Goal: Navigation & Orientation: Find specific page/section

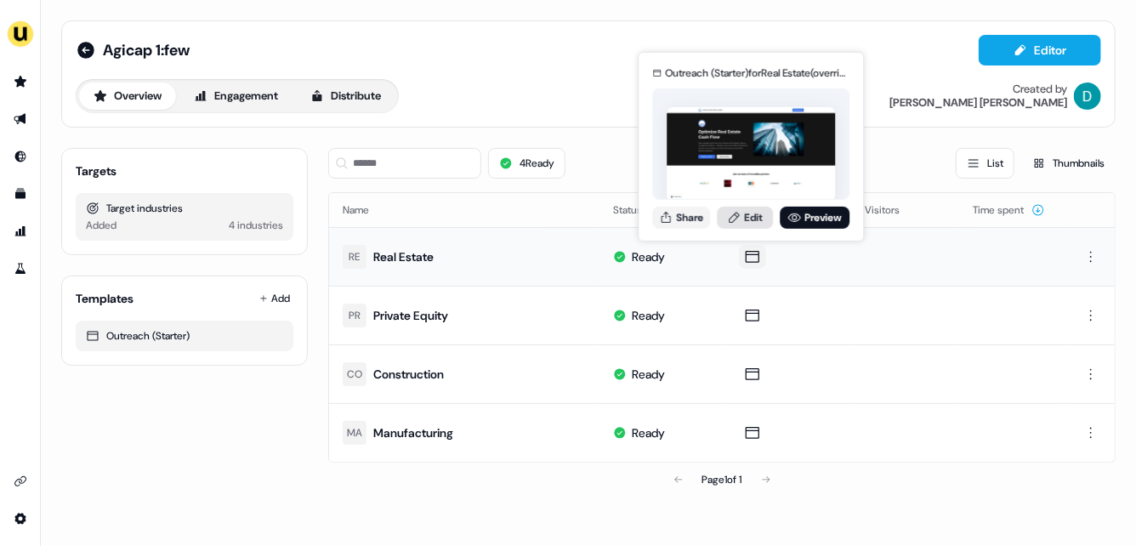
click at [746, 215] on link "Edit" at bounding box center [745, 217] width 56 height 22
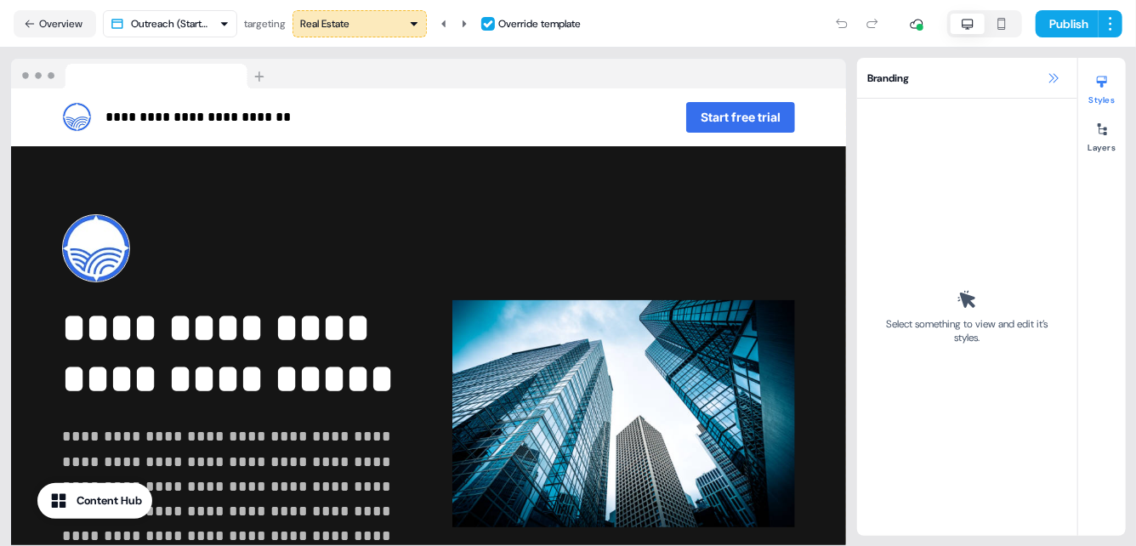
click at [1052, 77] on icon at bounding box center [1054, 78] width 14 height 14
click at [1052, 77] on icon at bounding box center [1053, 77] width 9 height 9
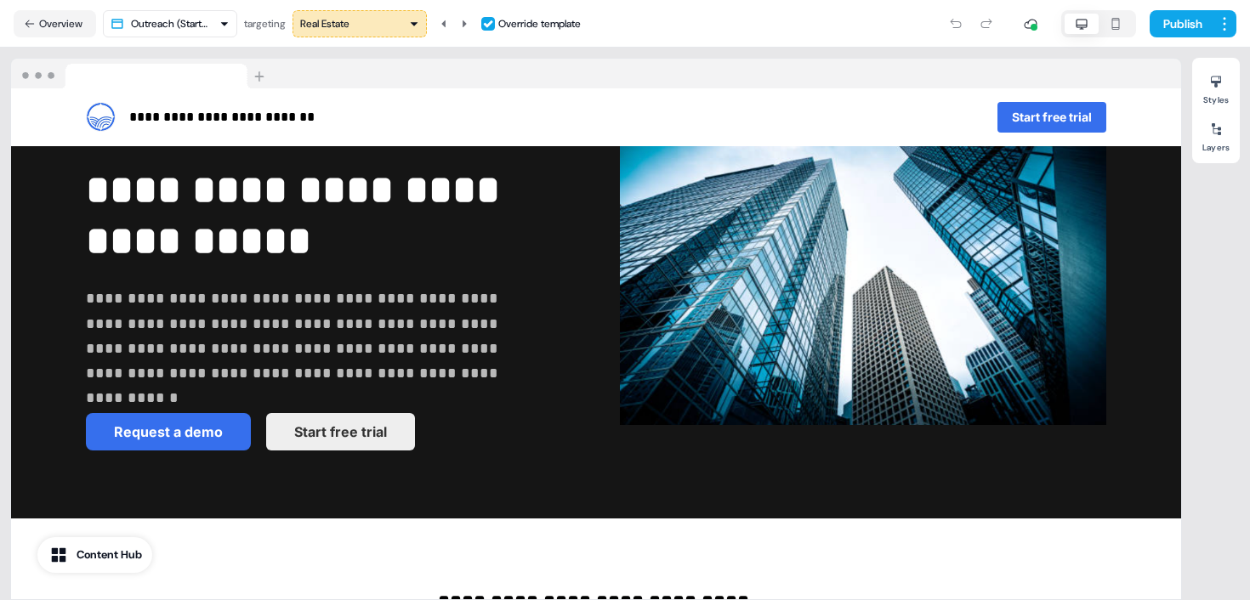
scroll to position [138, 0]
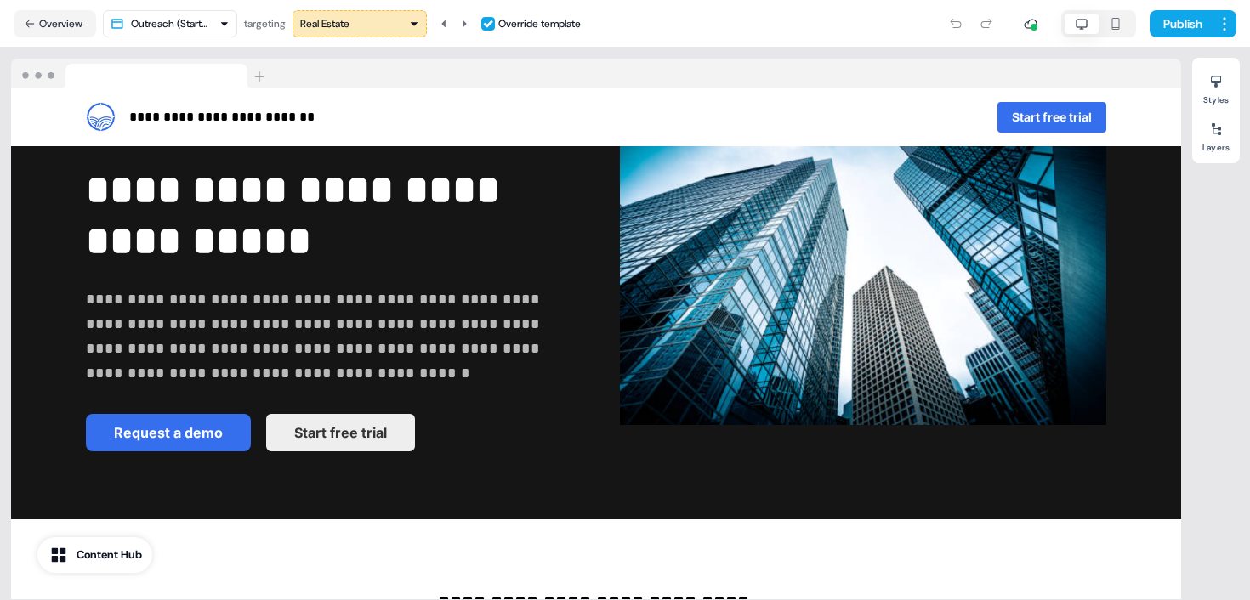
click at [389, 20] on div "Real Estate" at bounding box center [359, 23] width 119 height 17
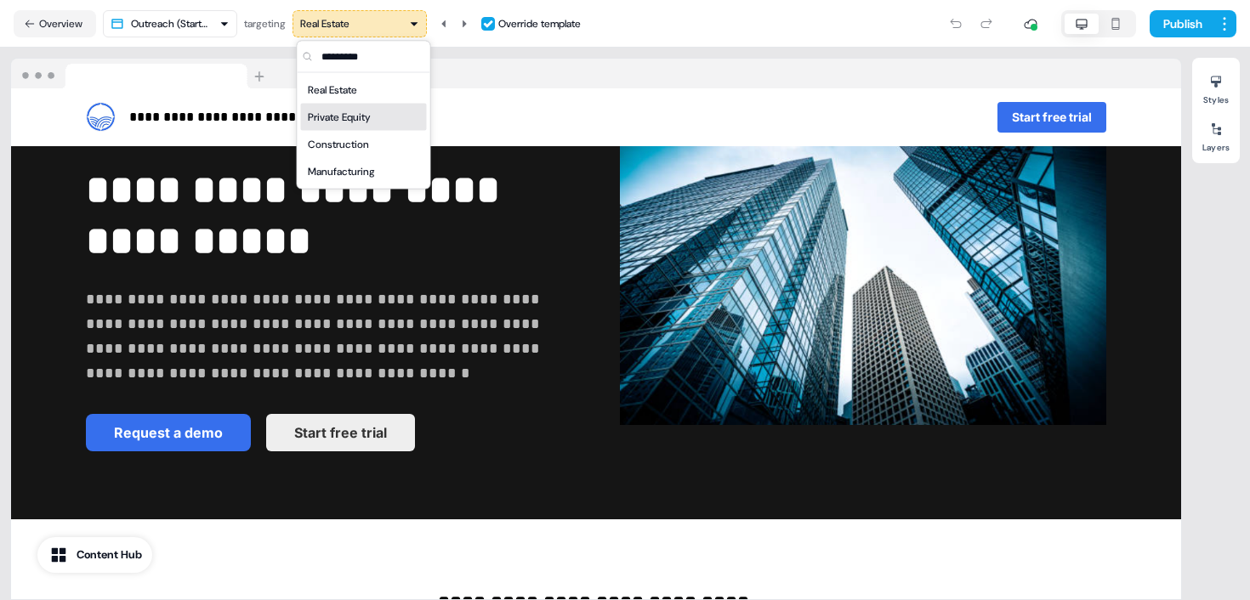
click at [382, 118] on div "Private Equity" at bounding box center [364, 117] width 112 height 17
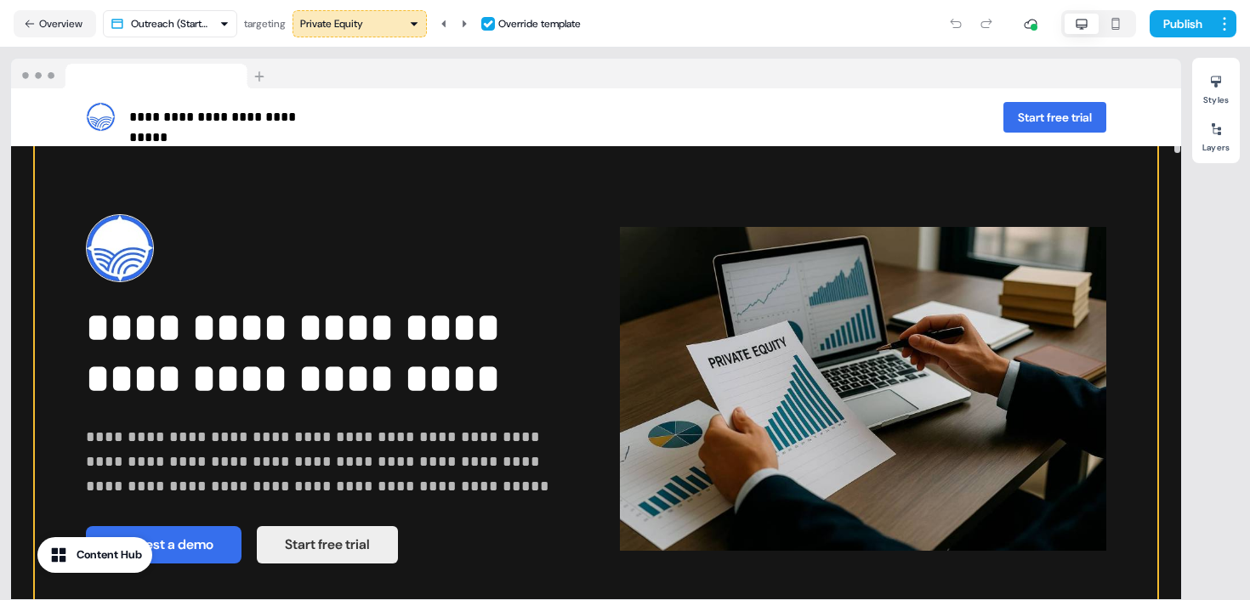
click at [665, 369] on img at bounding box center [863, 389] width 486 height 350
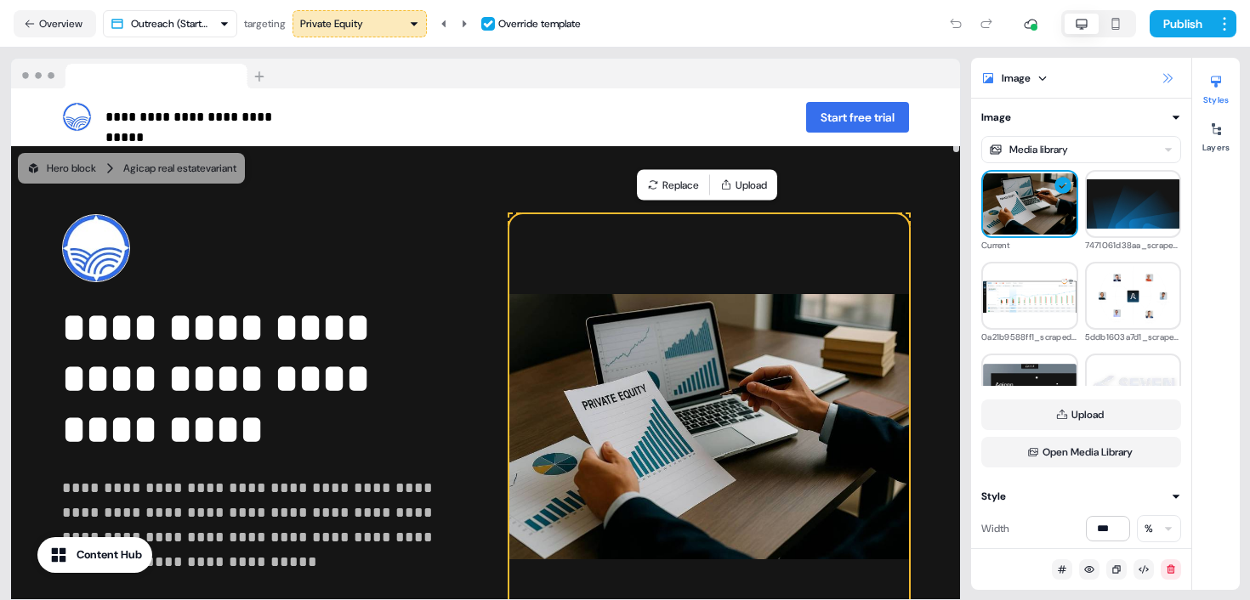
click at [1135, 77] on icon at bounding box center [1167, 78] width 14 height 14
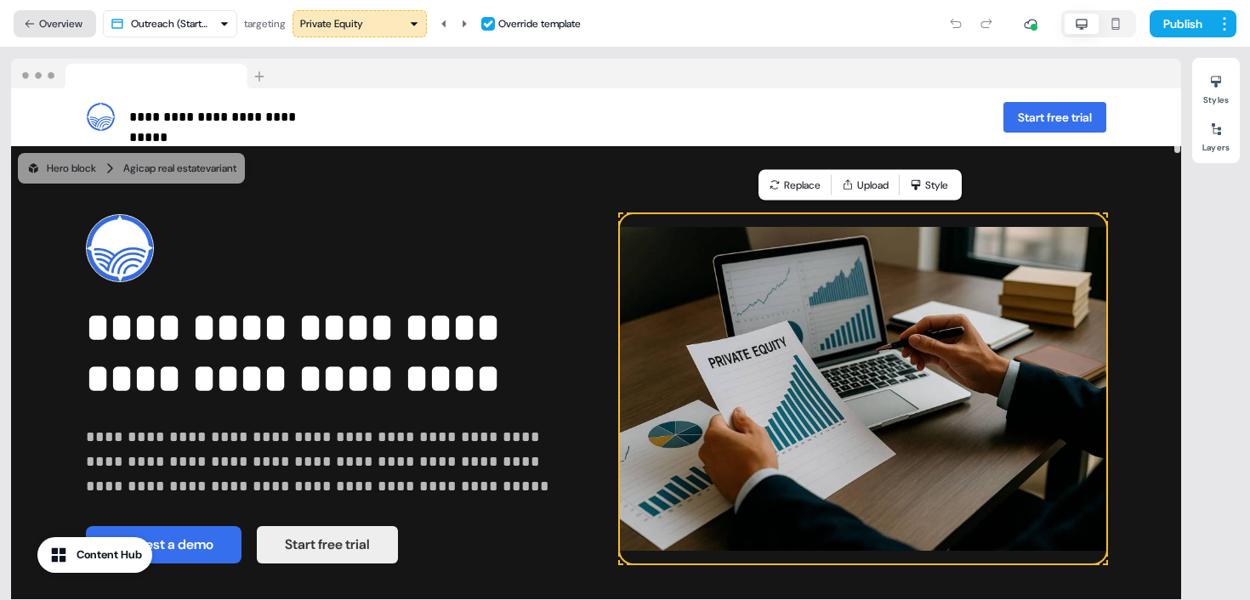
click at [45, 15] on button "Overview" at bounding box center [55, 23] width 82 height 27
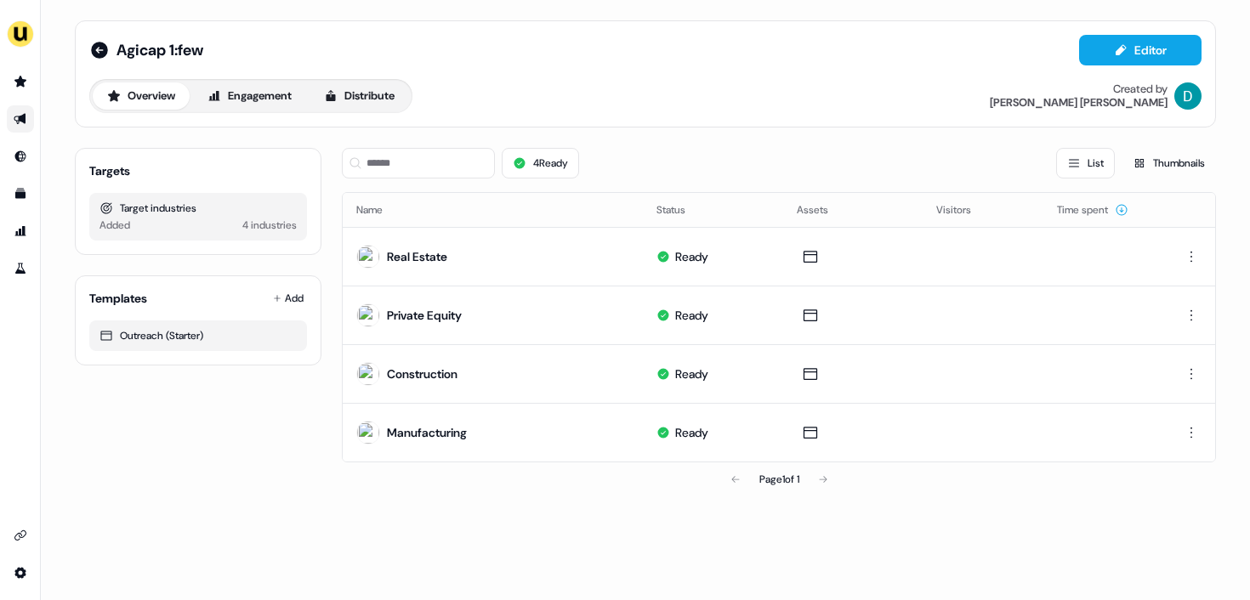
click at [20, 115] on icon "Go to outbound experience" at bounding box center [21, 119] width 14 height 14
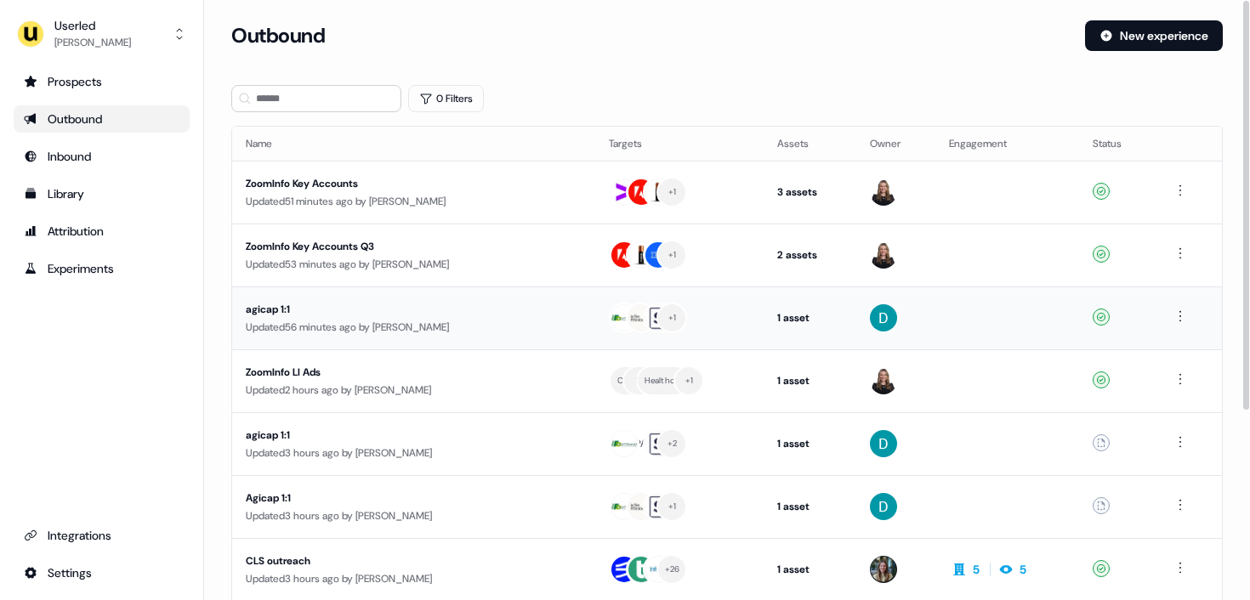
click at [548, 315] on div "agicap 1:1" at bounding box center [402, 309] width 313 height 17
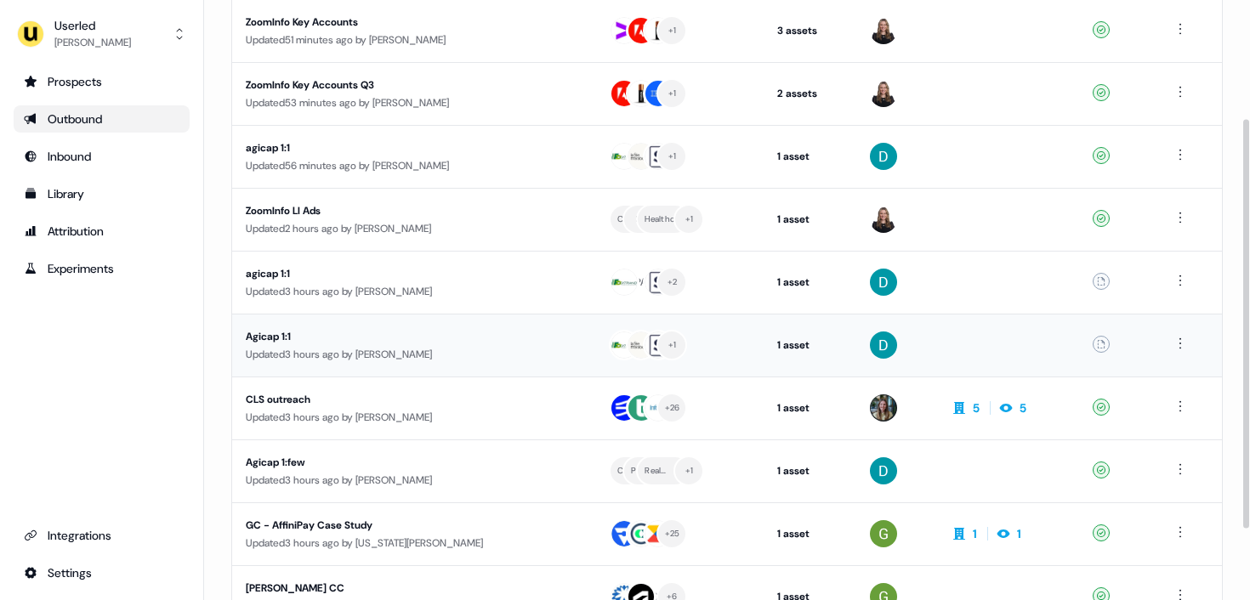
scroll to position [179, 0]
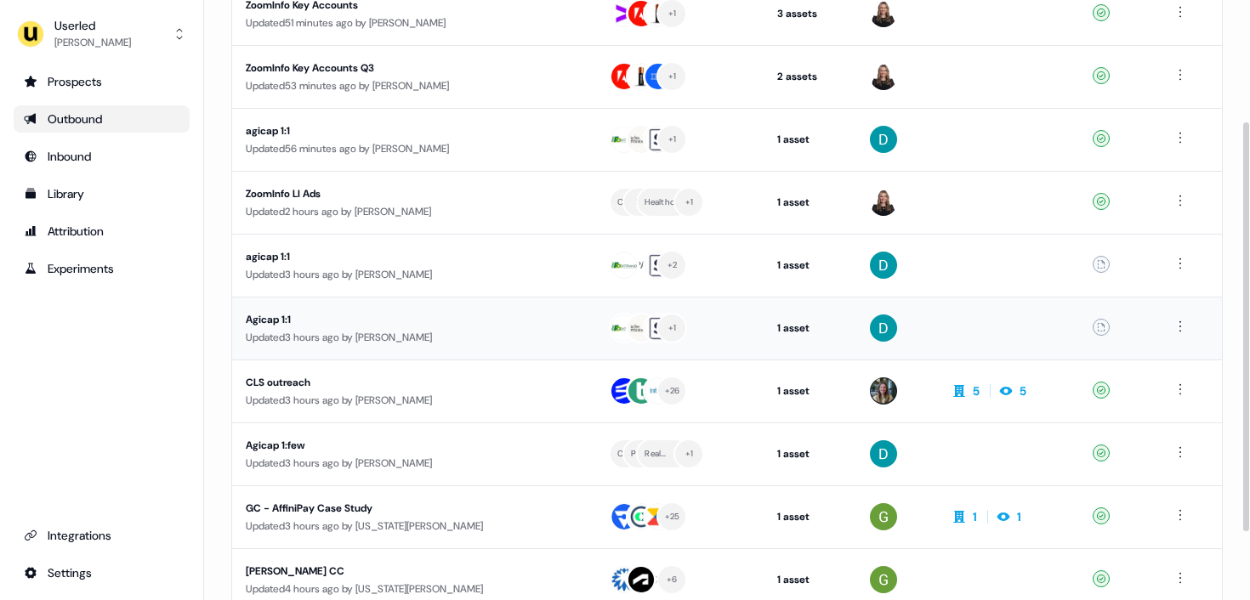
click at [530, 332] on div "Updated 3 hours ago by [PERSON_NAME]" at bounding box center [414, 337] width 336 height 17
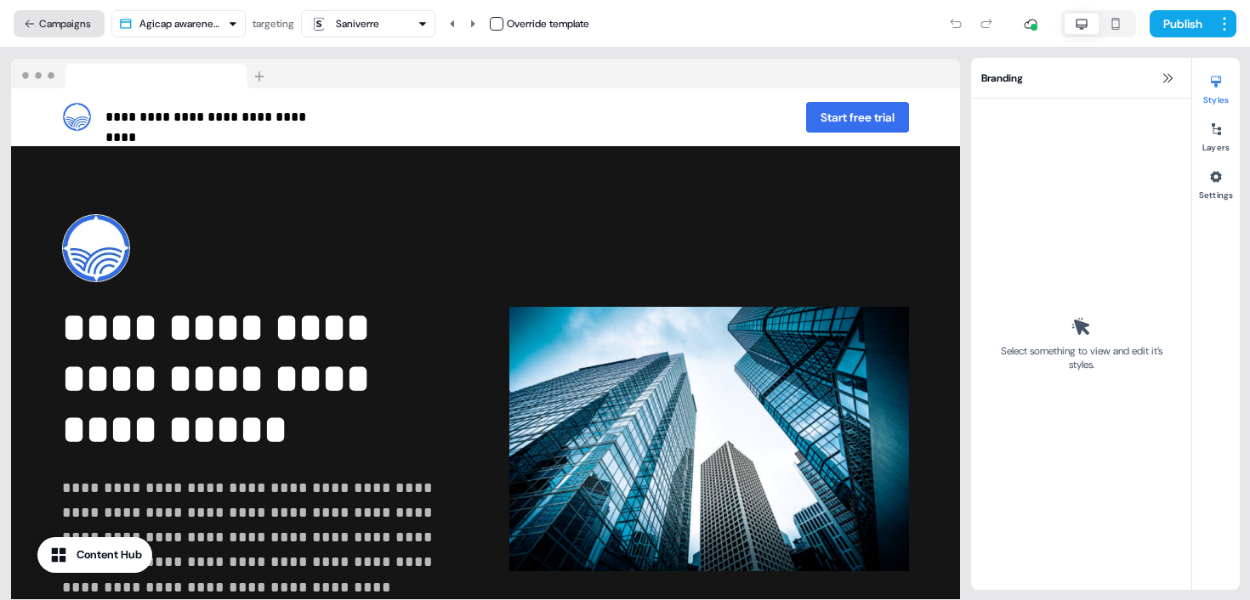
click at [37, 19] on button "Campaigns" at bounding box center [59, 23] width 91 height 27
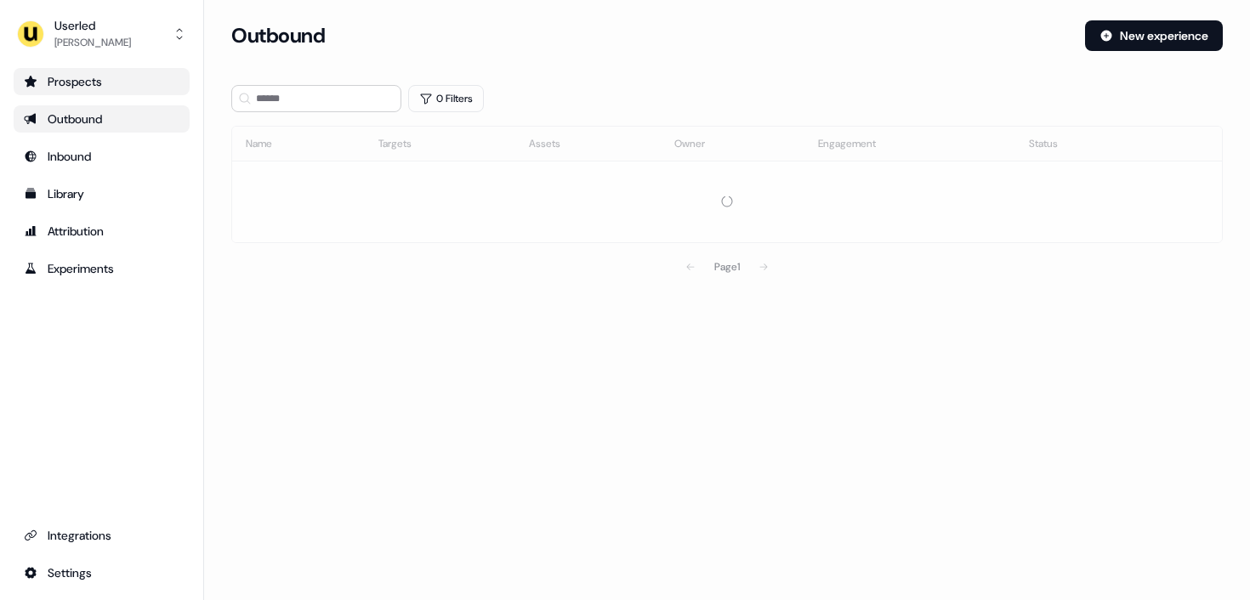
click at [85, 77] on div "Prospects" at bounding box center [102, 81] width 156 height 17
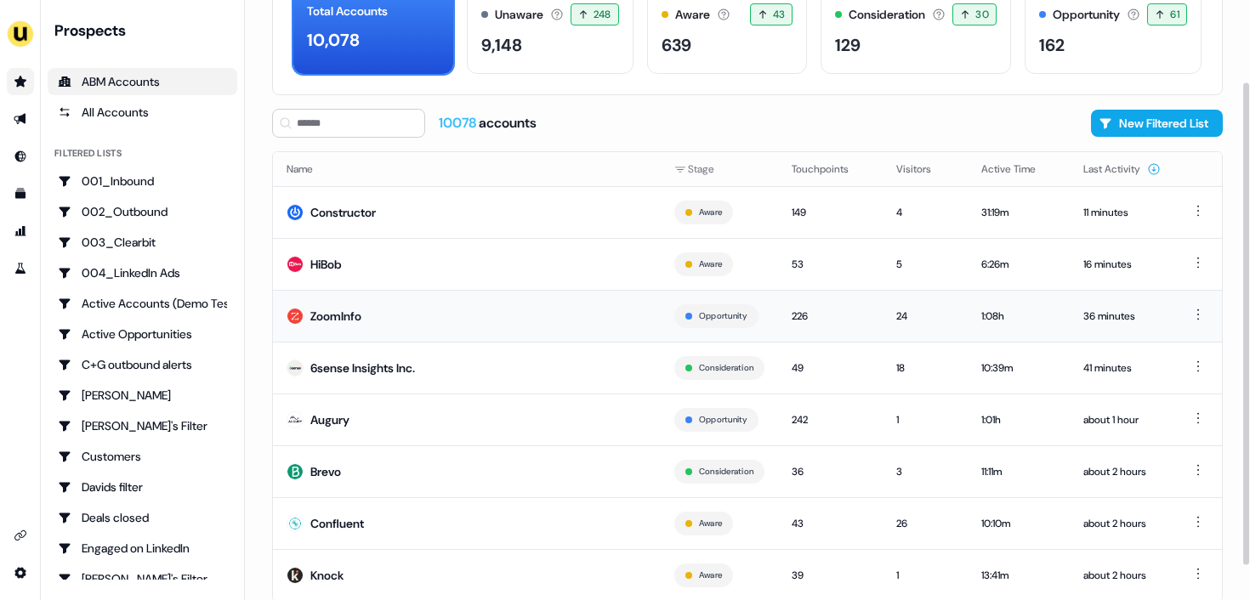
scroll to position [144, 0]
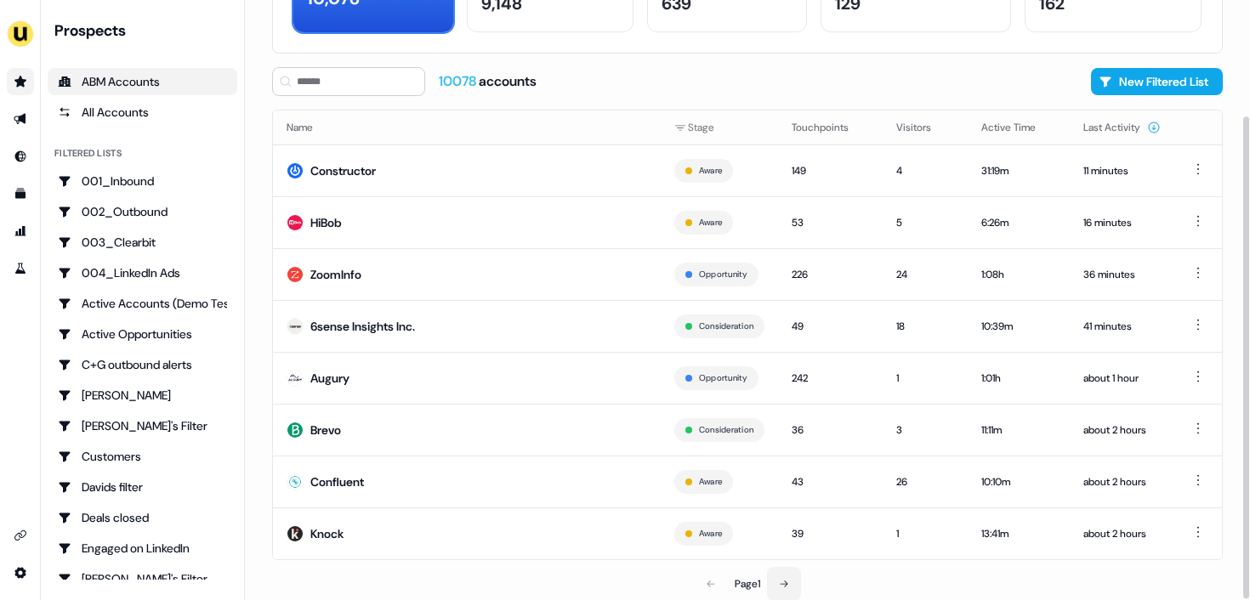
click at [786, 579] on icon at bounding box center [784, 584] width 10 height 10
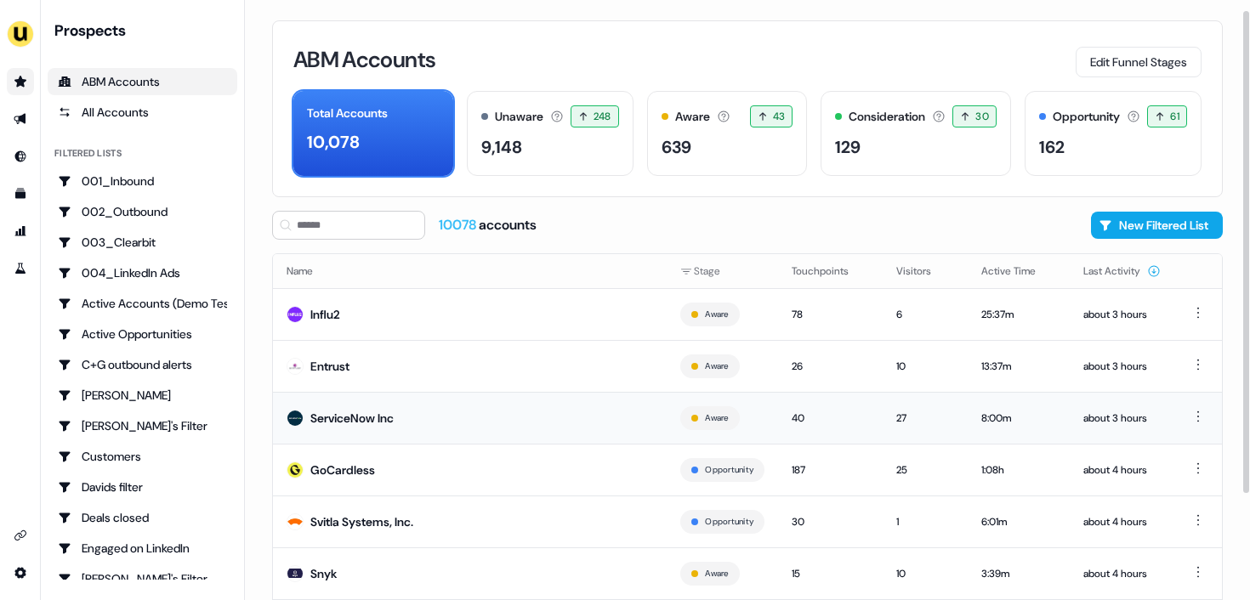
scroll to position [144, 0]
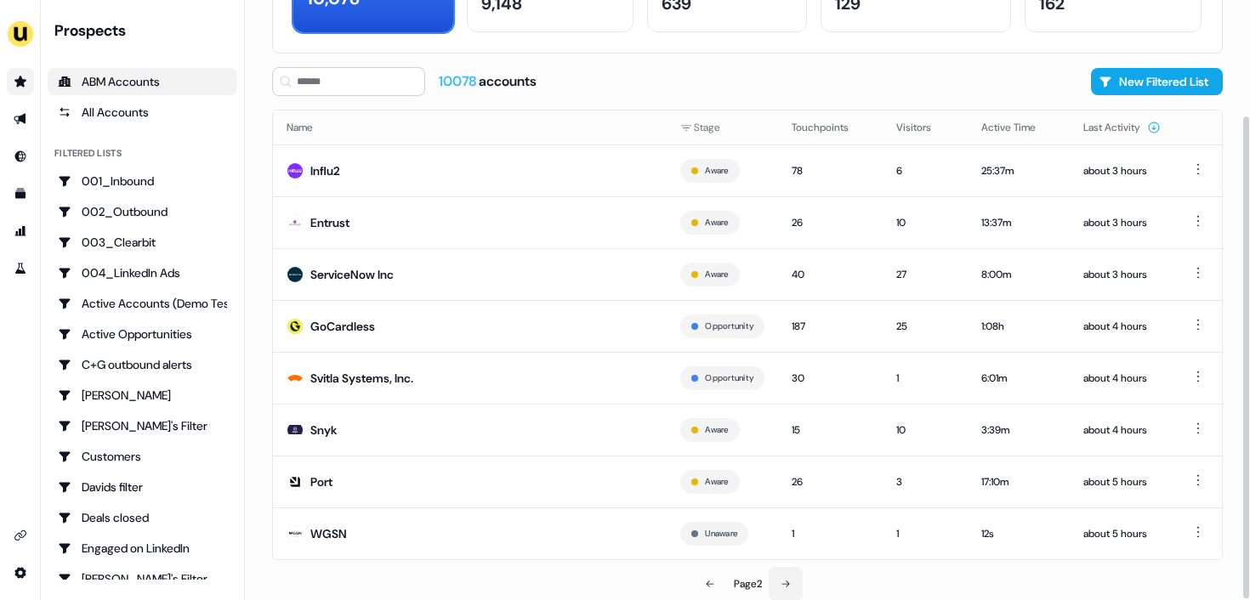
click at [786, 581] on icon at bounding box center [785, 584] width 10 height 10
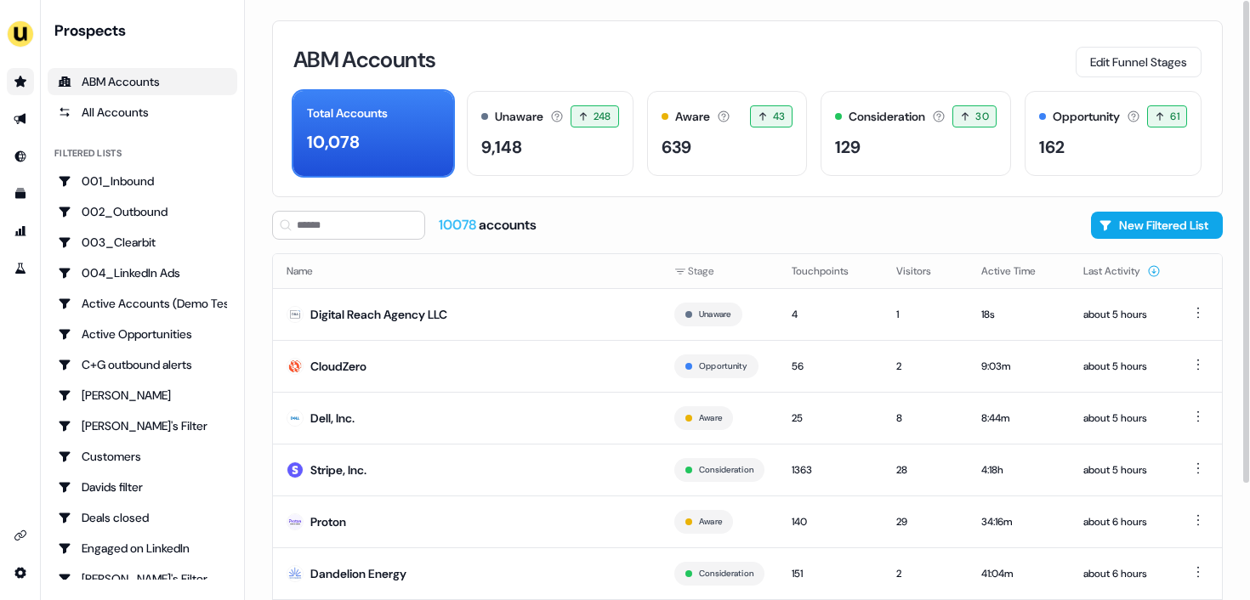
scroll to position [144, 0]
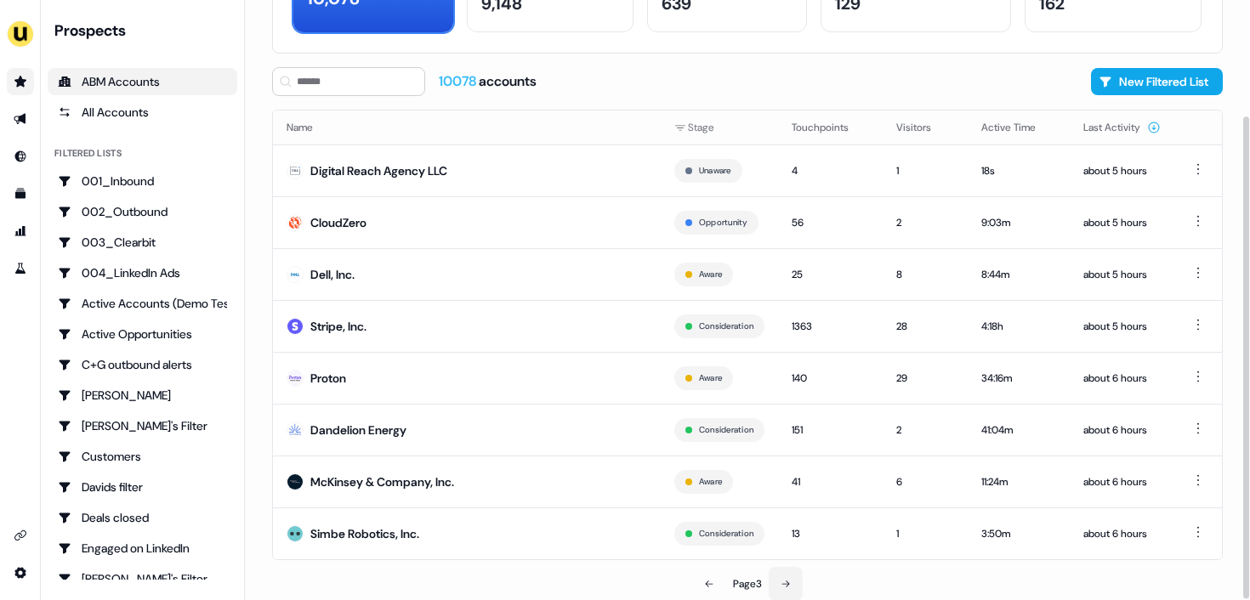
click at [799, 572] on button at bounding box center [786, 584] width 34 height 34
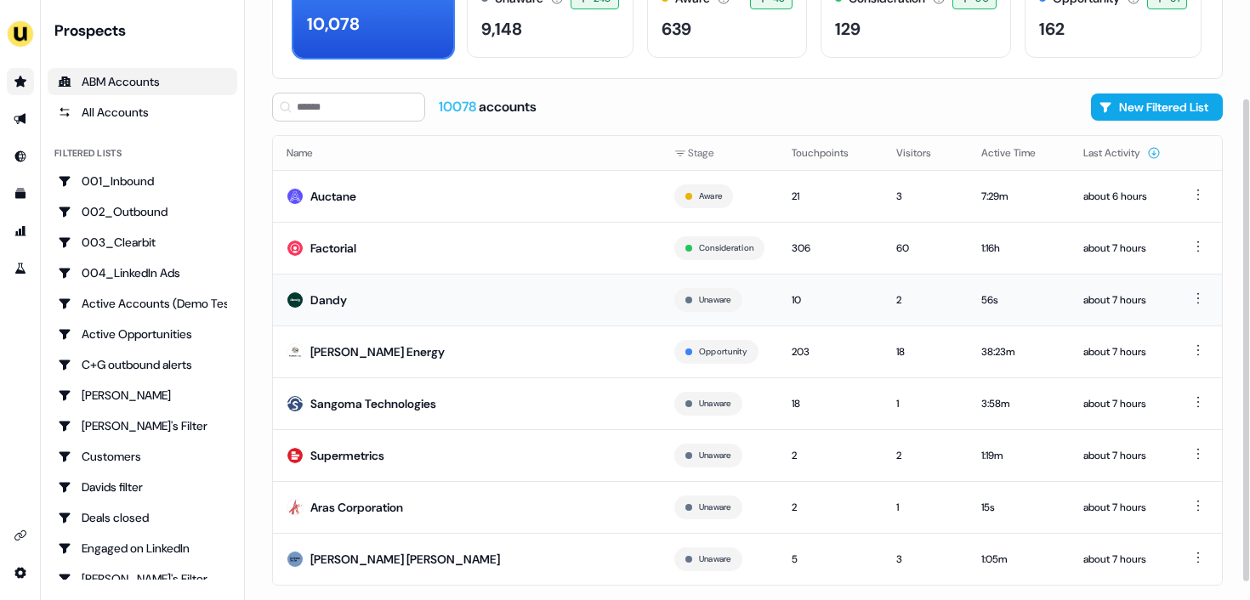
scroll to position [144, 0]
